Goal: Task Accomplishment & Management: Manage account settings

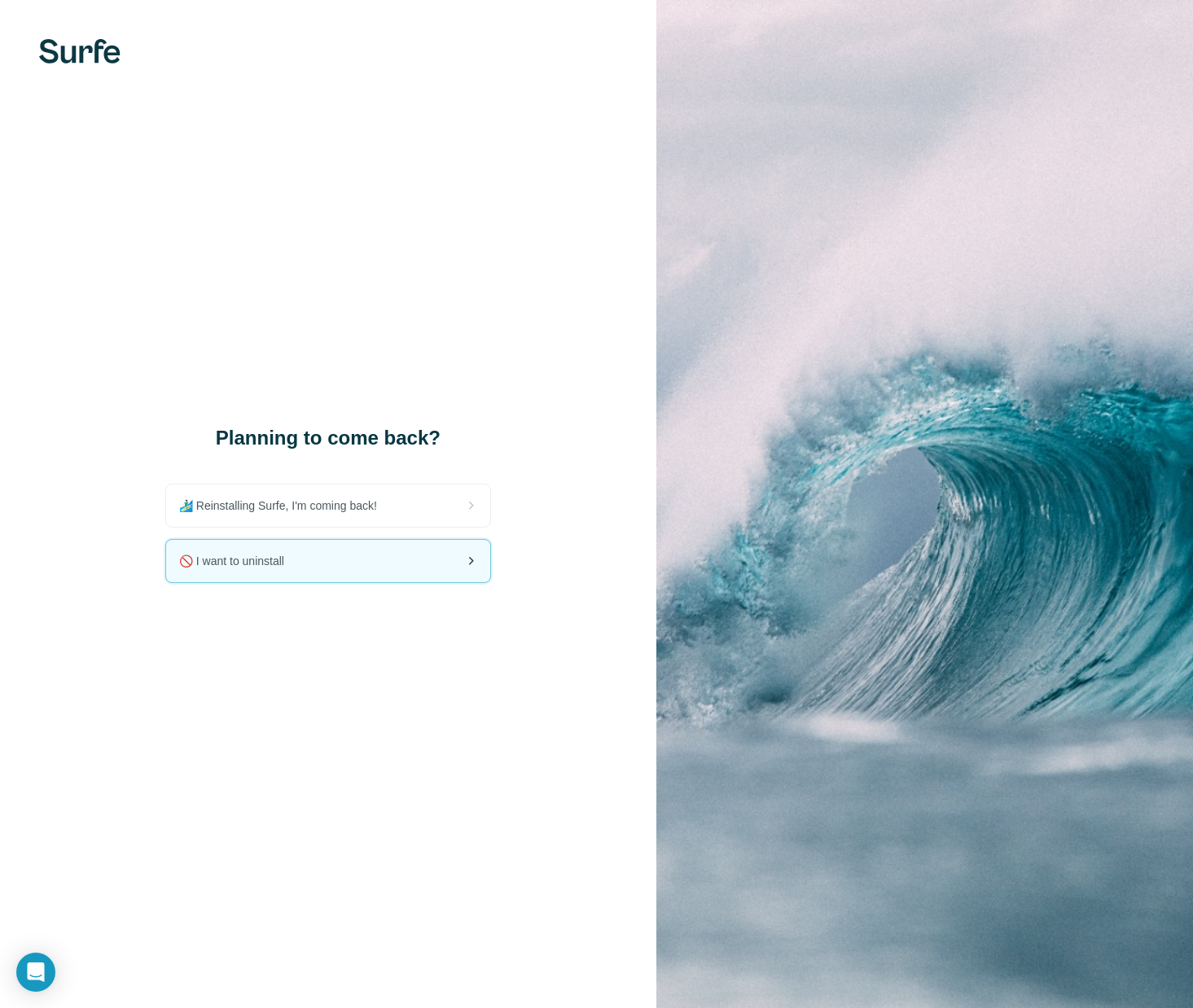
click at [308, 558] on div "🚫 I want to uninstall" at bounding box center [328, 560] width 324 height 42
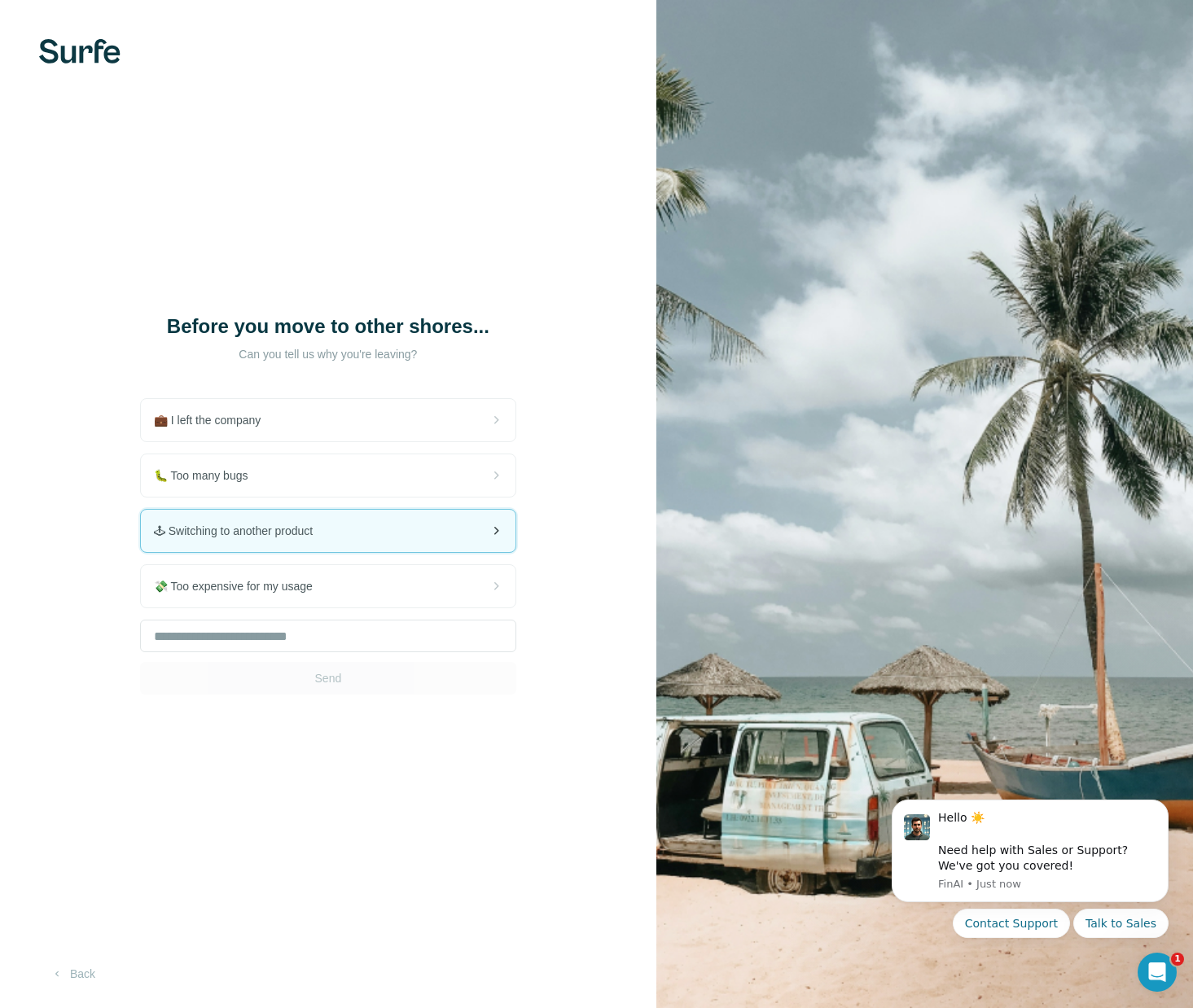
click at [235, 531] on span "🕹 Switching to another product" at bounding box center [239, 531] width 172 height 17
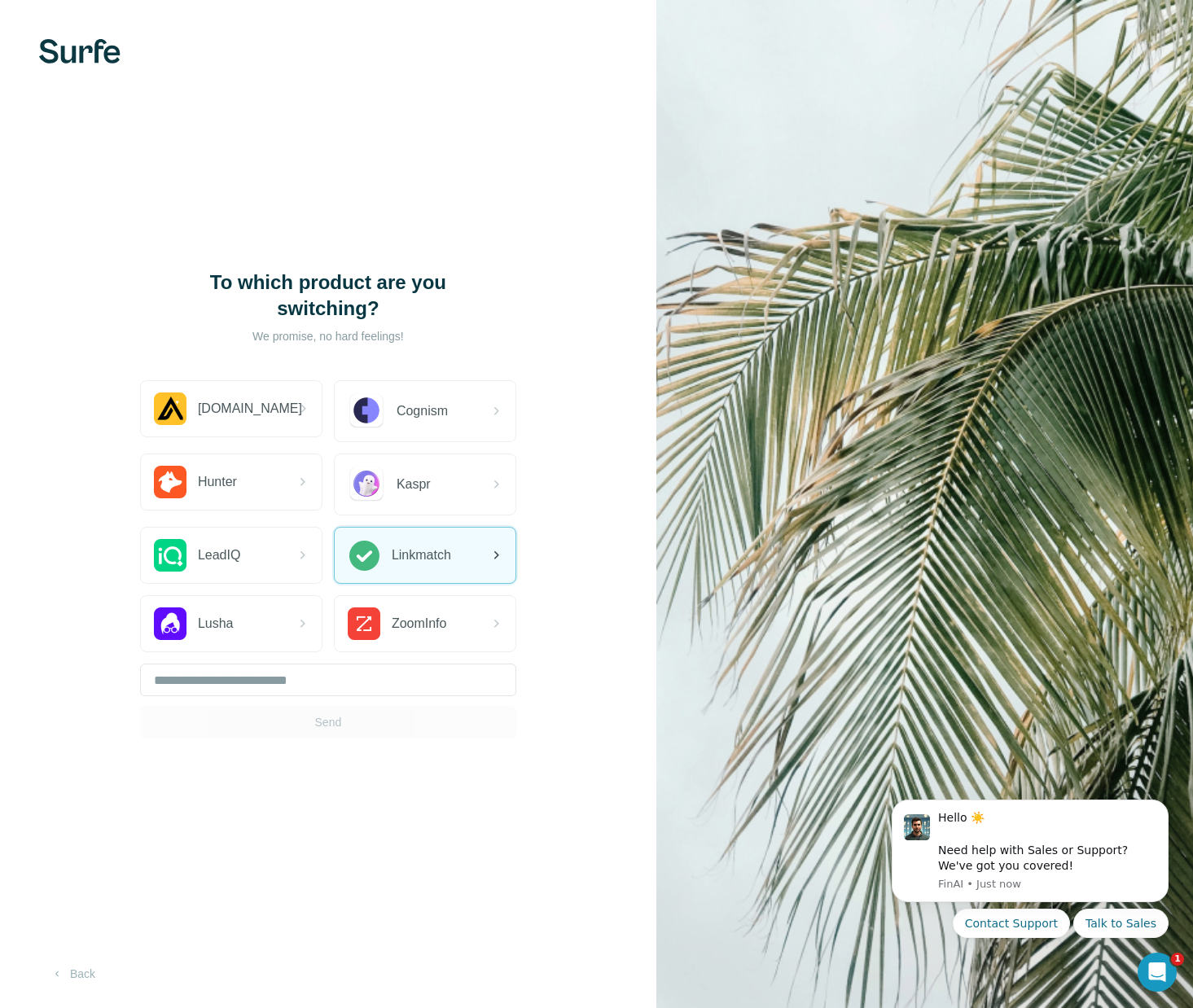
click at [406, 560] on span "Linkmatch" at bounding box center [422, 555] width 60 height 20
